Goal: Check status: Check status

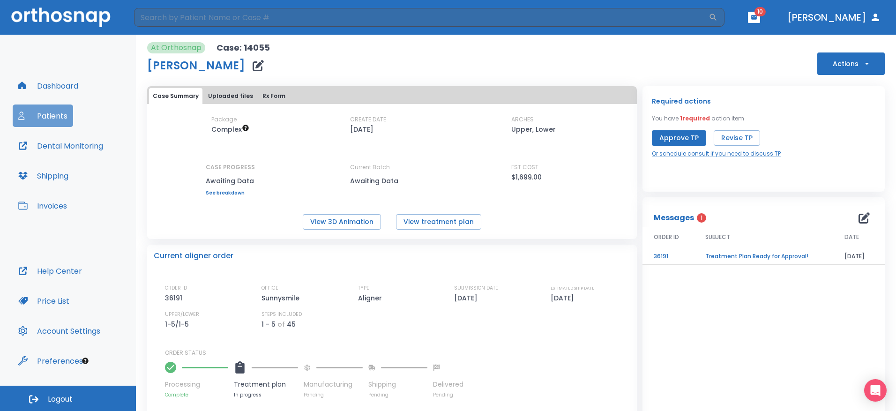
click at [55, 112] on button "Patients" at bounding box center [43, 115] width 60 height 22
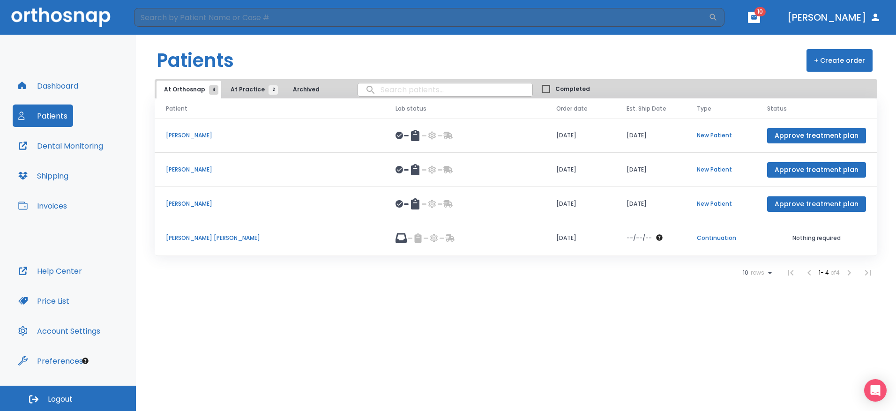
click at [204, 238] on p "[PERSON_NAME] [PERSON_NAME]" at bounding box center [269, 238] width 207 height 8
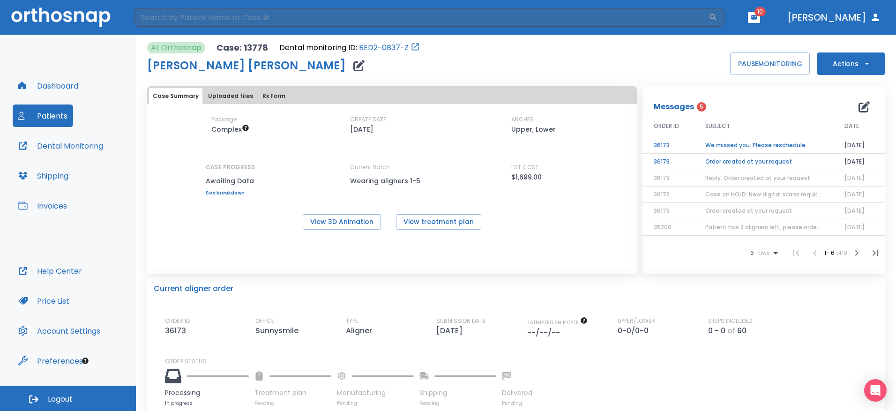
click at [730, 193] on span "Case on HOLD: New digital scans required" at bounding box center [764, 194] width 119 height 8
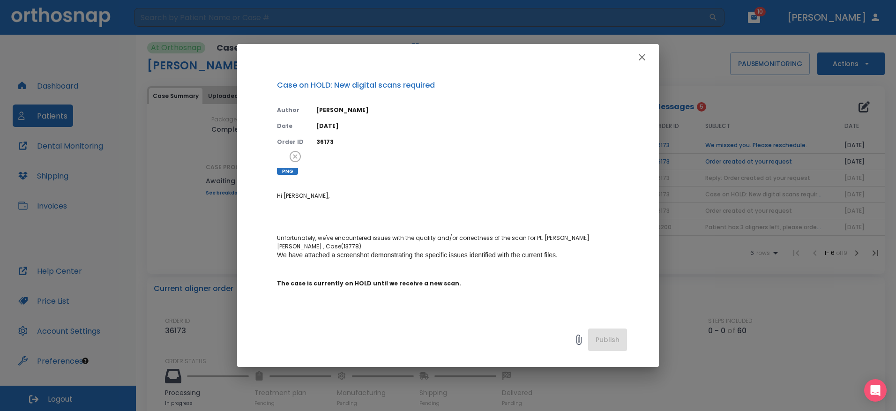
click at [273, 160] on div "Case on HOLD: New digital scans required Author [PERSON_NAME] Date [DATE] Order…" at bounding box center [448, 193] width 422 height 247
click at [284, 164] on div at bounding box center [287, 164] width 21 height 21
click at [479, 351] on div "Publish" at bounding box center [448, 342] width 422 height 50
